Goal: Task Accomplishment & Management: Complete application form

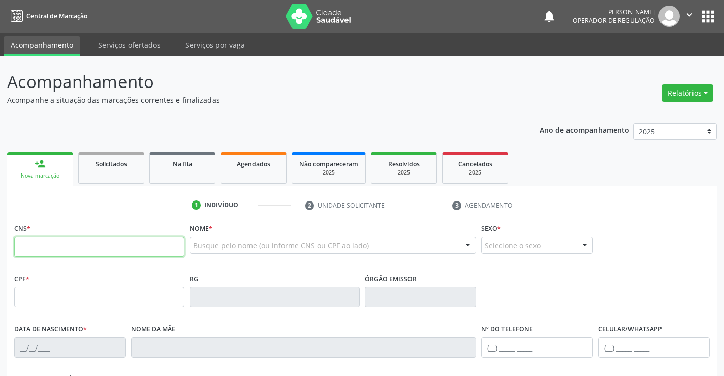
click at [50, 237] on input "text" at bounding box center [99, 246] width 170 height 20
type input "709 0028 0368 5815"
type input "1150480653"
type input "0[DATE]"
type input "[PHONE_NUMBER]"
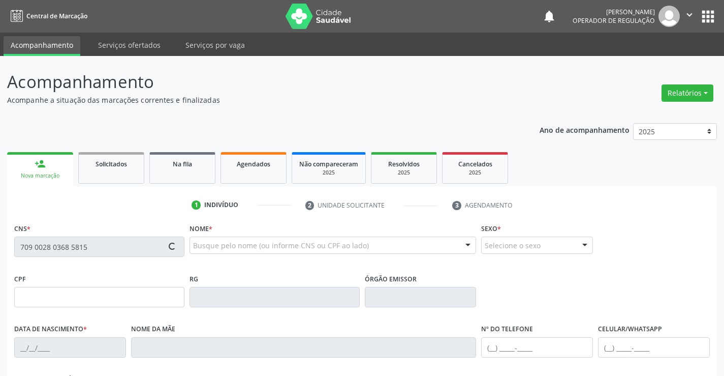
type input "[PHONE_NUMBER]"
type input "001.615.665-02"
type input "S/N"
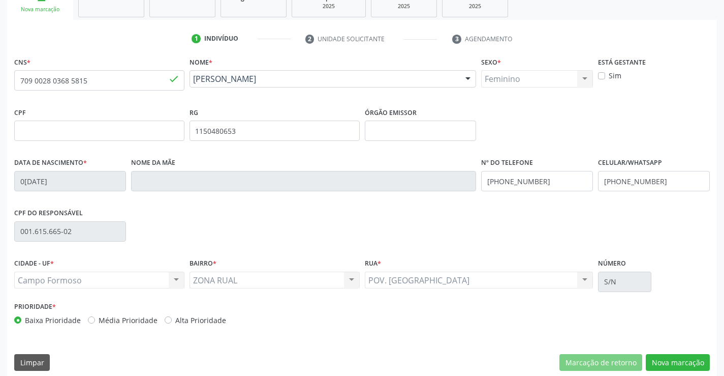
scroll to position [175, 0]
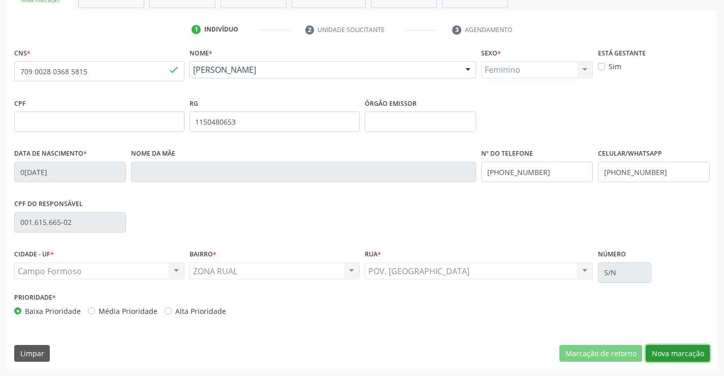
click at [673, 352] on button "Nova marcação" at bounding box center [678, 353] width 64 height 17
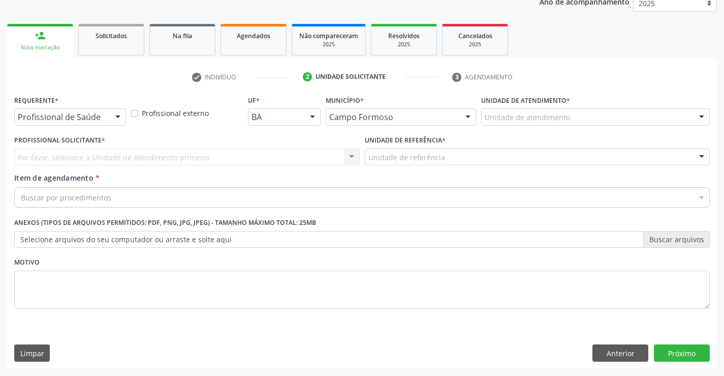
scroll to position [128, 0]
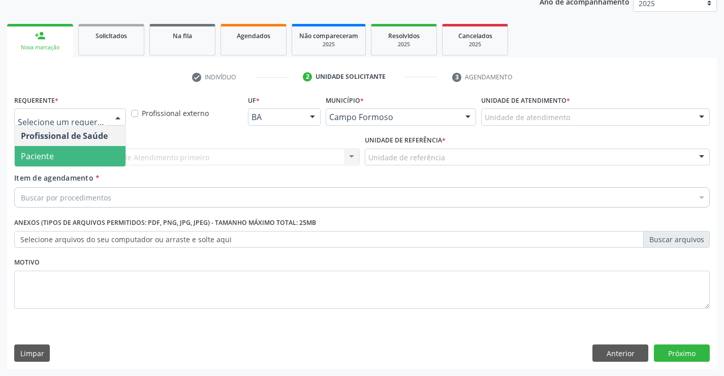
click at [75, 160] on span "Paciente" at bounding box center [70, 156] width 111 height 20
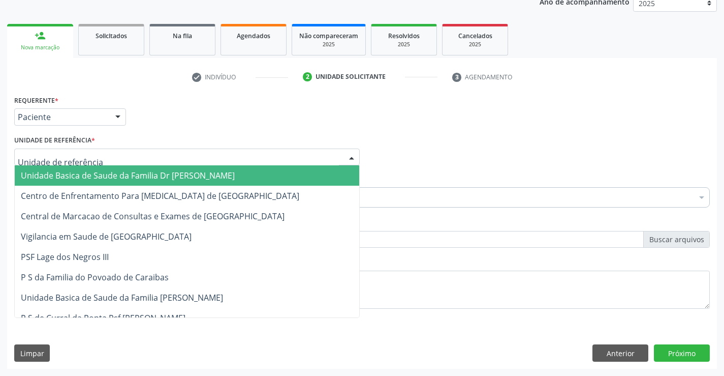
click at [86, 174] on span "Unidade Basica de Saude da Familia Dr [PERSON_NAME]" at bounding box center [128, 175] width 214 height 11
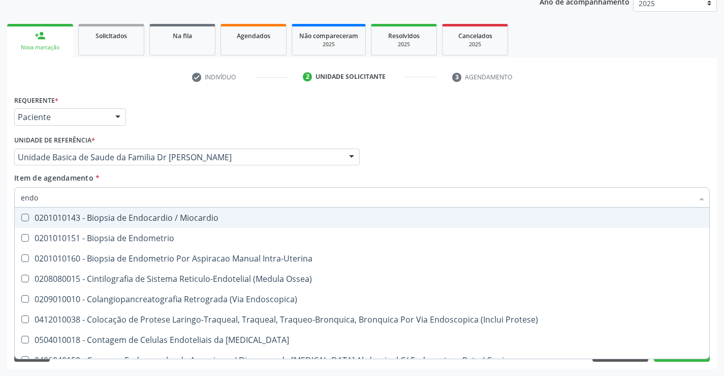
type input "endos"
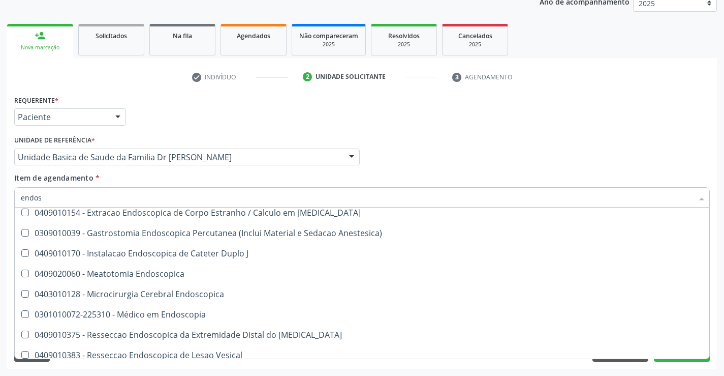
scroll to position [153, 0]
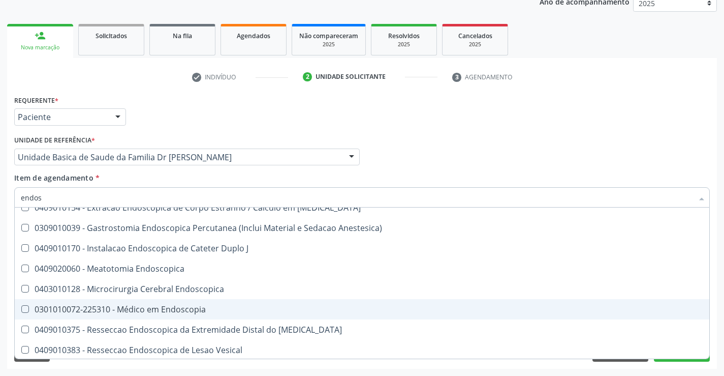
click at [197, 310] on div "0301010072-225310 - Médico em Endoscopia" at bounding box center [362, 309] width 683 height 8
checkbox Endoscopia "true"
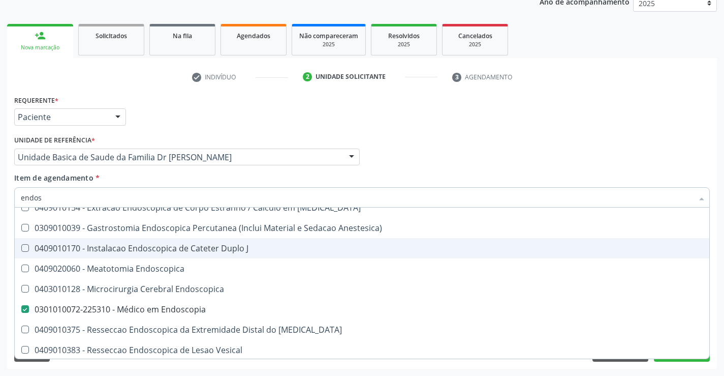
type input "endo"
checkbox Endoscopia "false"
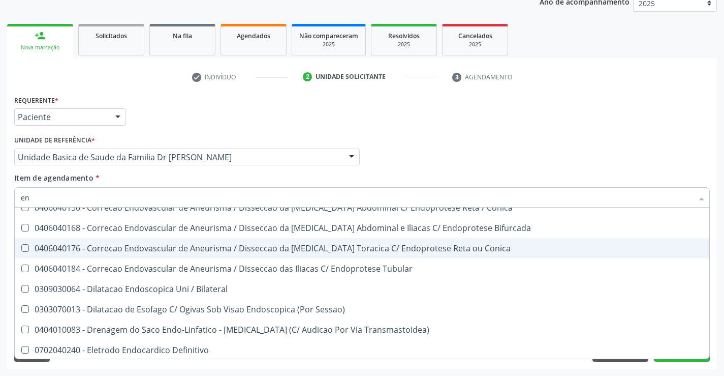
type input "e"
checkbox Endoscopia "false"
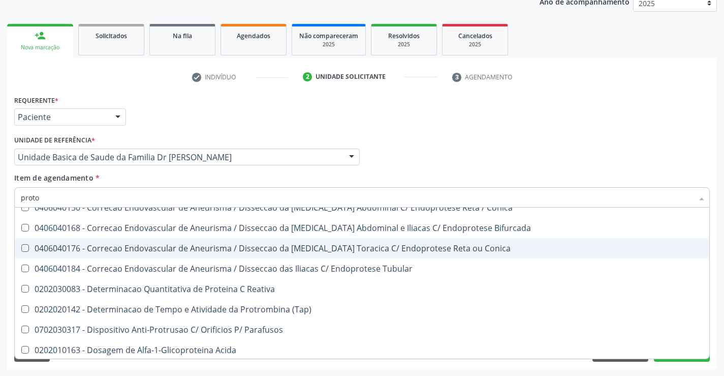
scroll to position [0, 0]
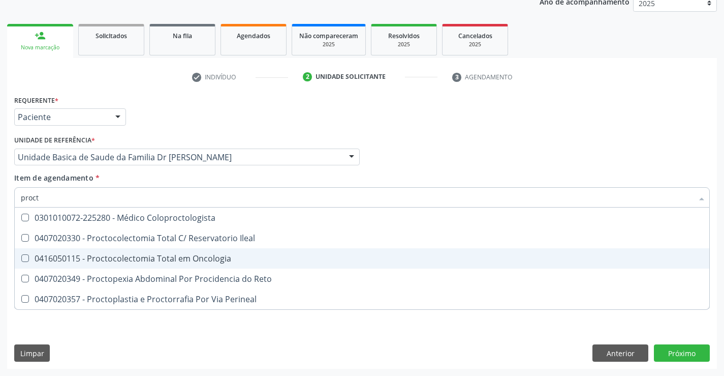
type input "procto"
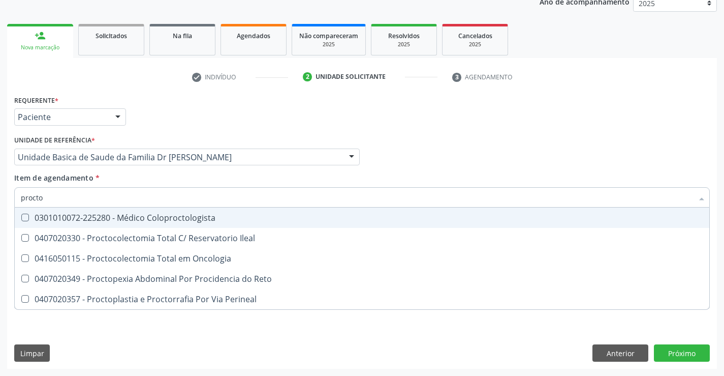
click at [212, 220] on div "0301010072-225280 - Médico Coloproctologista" at bounding box center [362, 218] width 683 height 8
checkbox Coloproctologista "true"
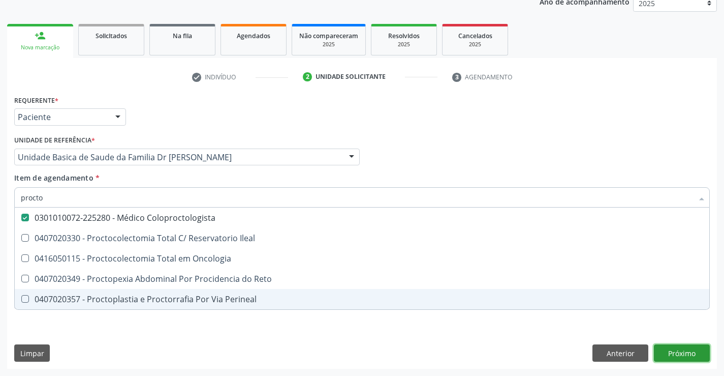
click at [694, 355] on div "Requerente * Paciente Profissional de Saúde Paciente Nenhum resultado encontrad…" at bounding box center [362, 231] width 710 height 276
checkbox Ileal "true"
checkbox Oncologia "true"
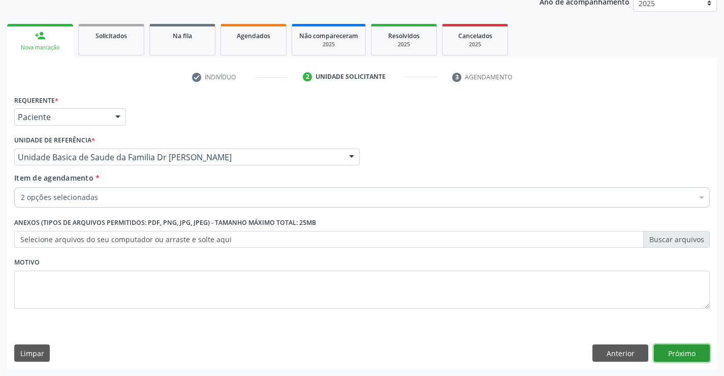
click at [690, 354] on button "Próximo" at bounding box center [682, 352] width 56 height 17
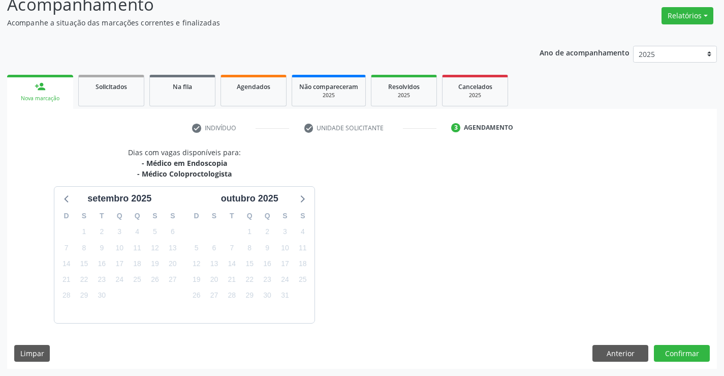
scroll to position [107, 0]
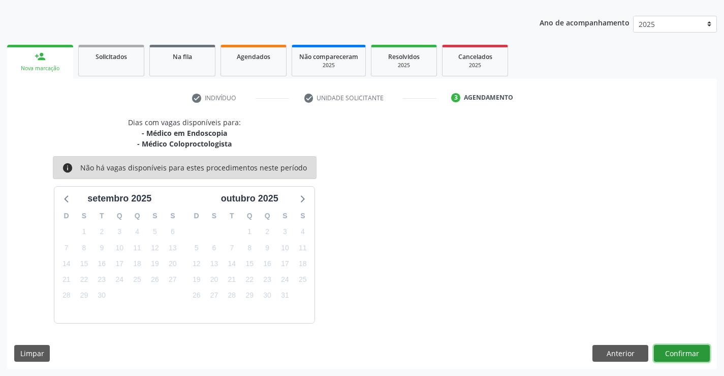
click at [691, 357] on button "Confirmar" at bounding box center [682, 353] width 56 height 17
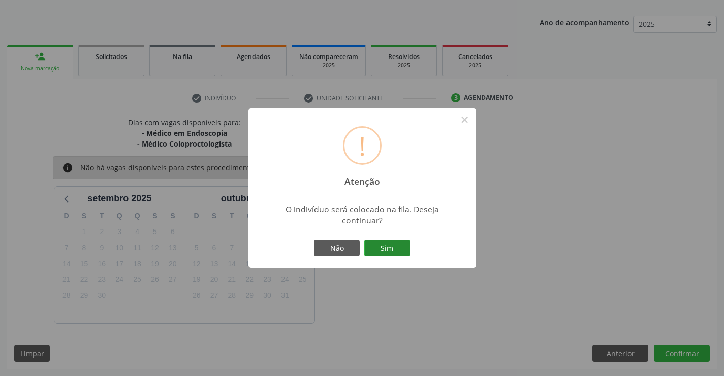
click at [381, 246] on button "Sim" at bounding box center [387, 247] width 46 height 17
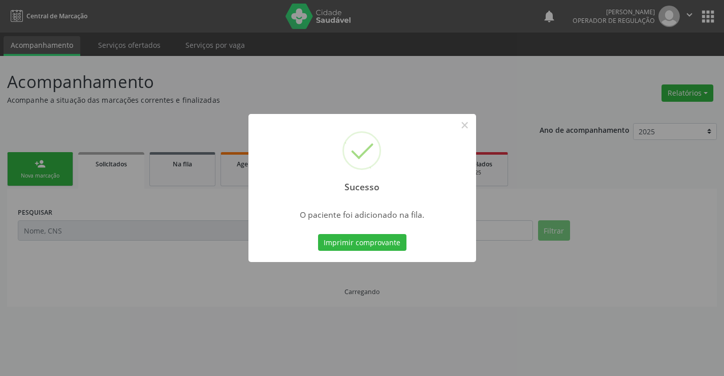
scroll to position [0, 0]
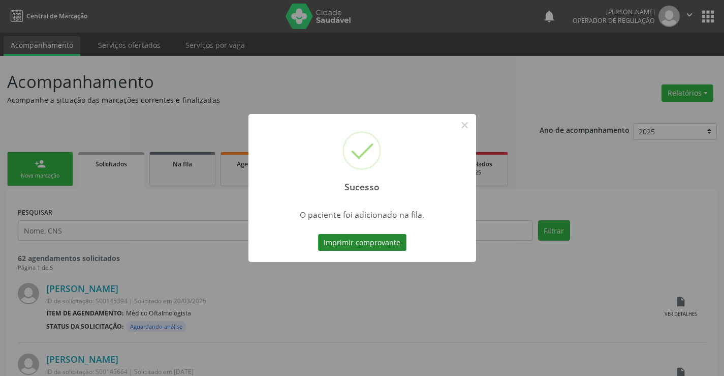
click at [382, 237] on button "Imprimir comprovante" at bounding box center [362, 242] width 88 height 17
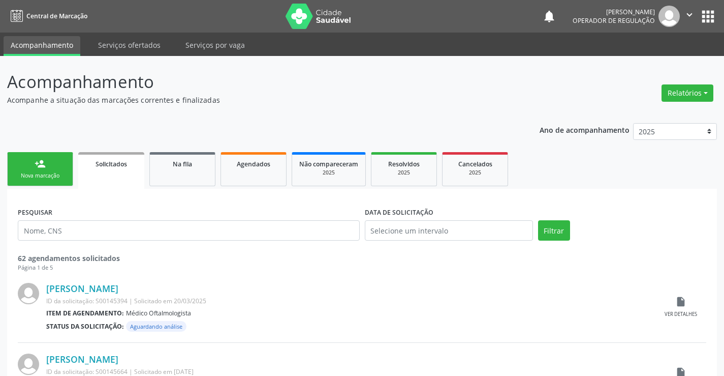
click at [694, 16] on icon "" at bounding box center [689, 14] width 11 height 11
click at [660, 65] on link "Sair" at bounding box center [664, 62] width 70 height 14
